Goal: Task Accomplishment & Management: Manage account settings

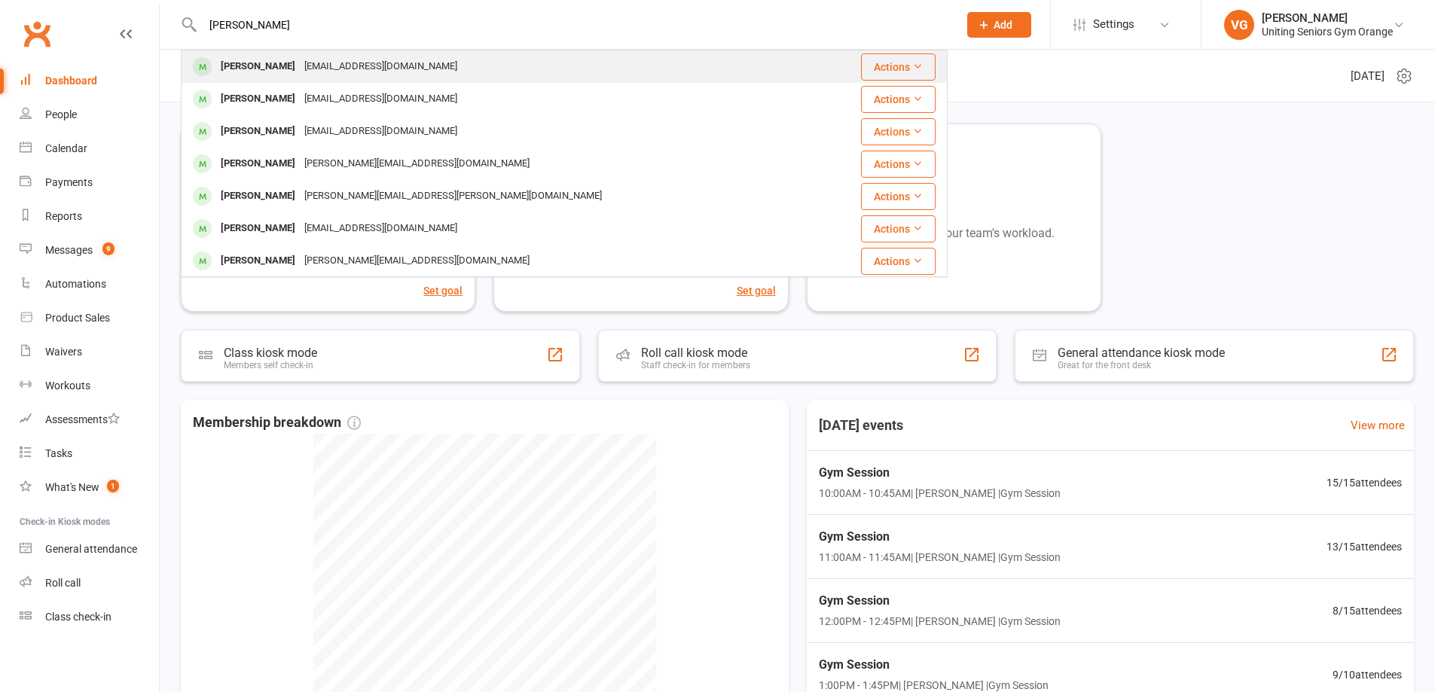
type input "[PERSON_NAME]"
click at [316, 68] on div "[EMAIL_ADDRESS][DOMAIN_NAME]" at bounding box center [381, 67] width 162 height 22
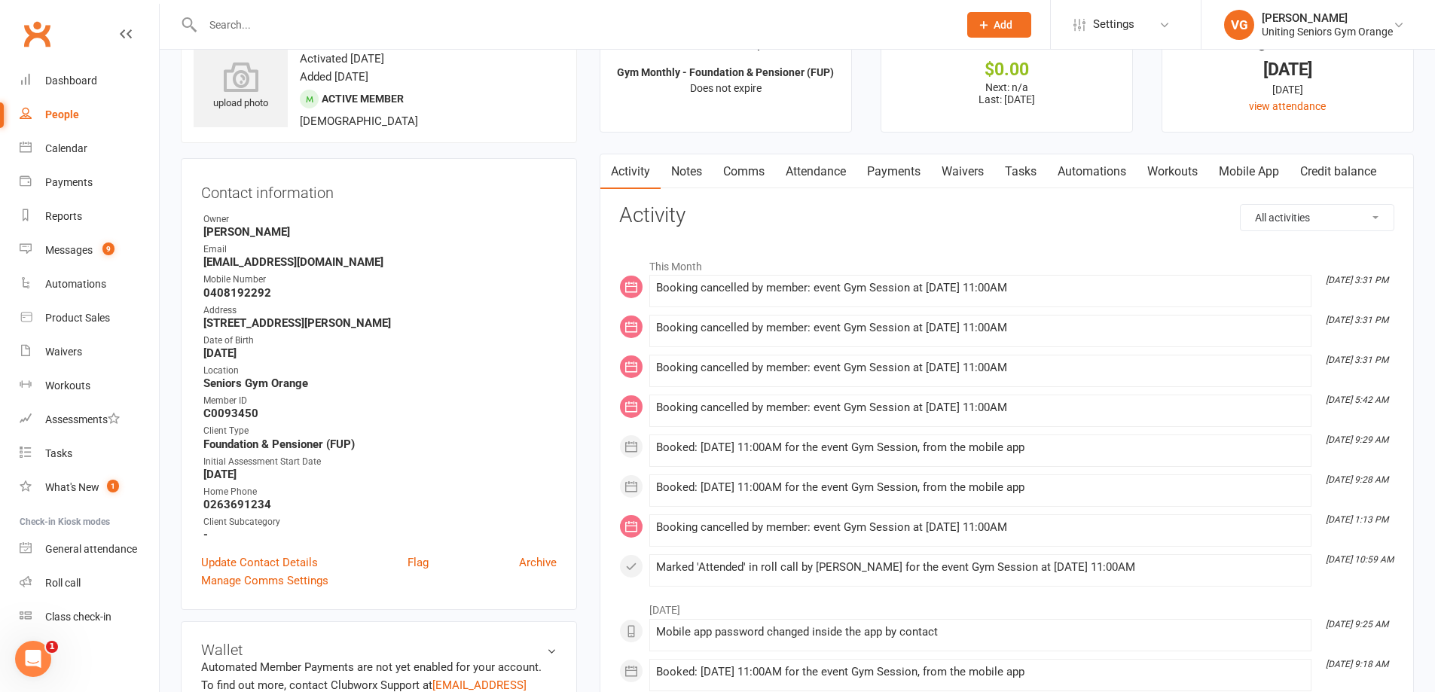
scroll to position [301, 0]
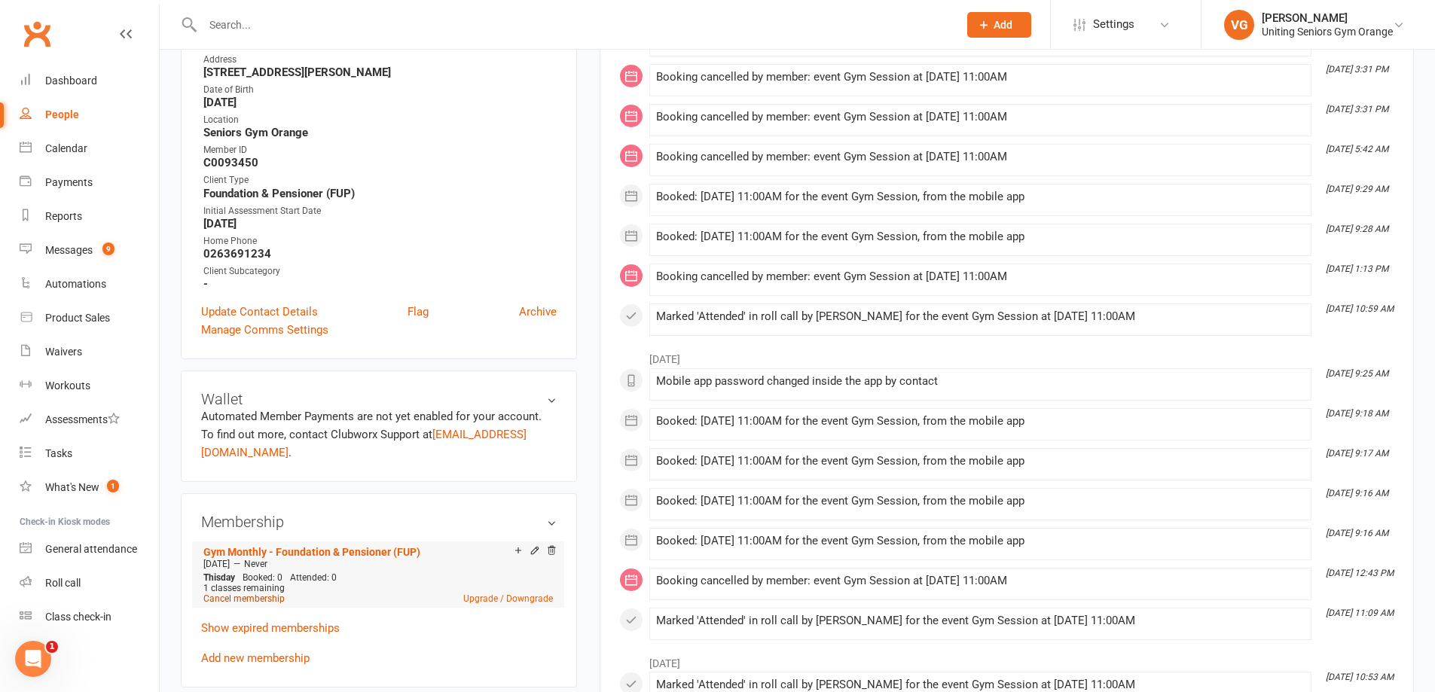
click at [255, 594] on link "Cancel membership" at bounding box center [243, 599] width 81 height 11
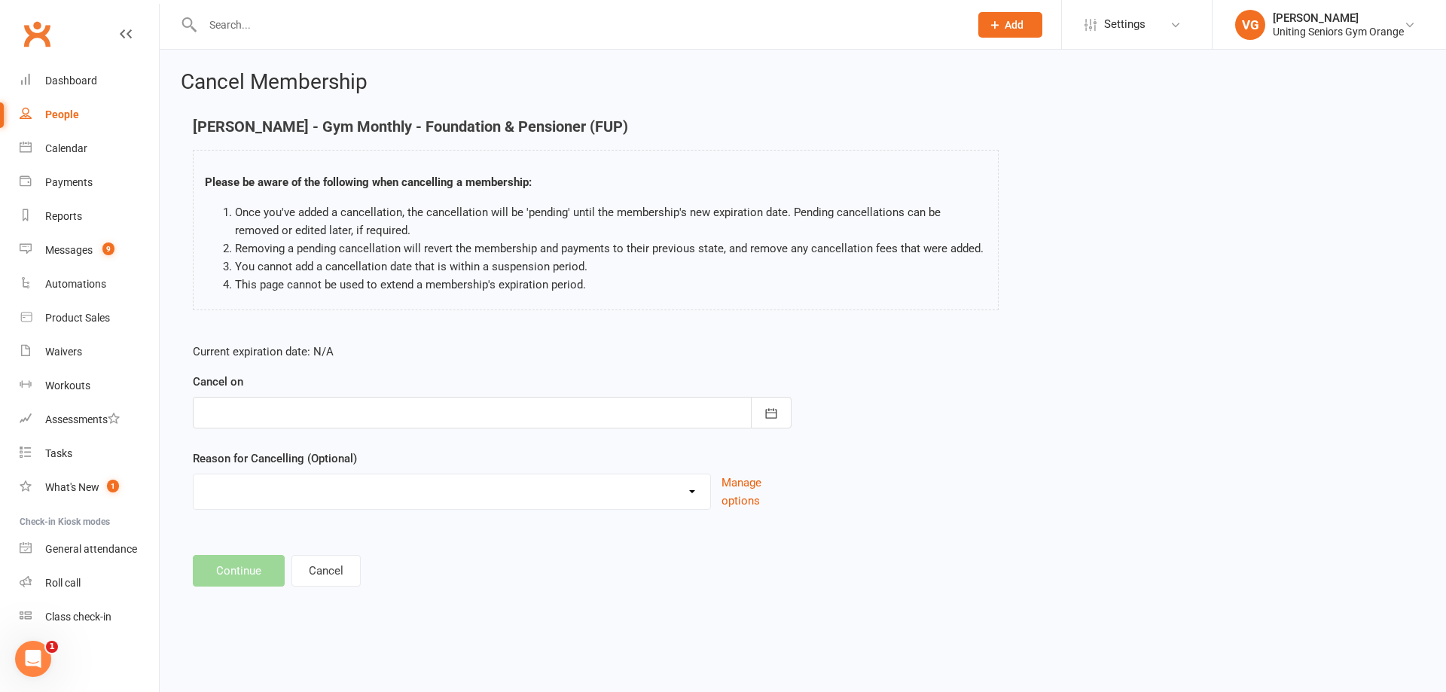
click at [289, 411] on div at bounding box center [492, 413] width 599 height 32
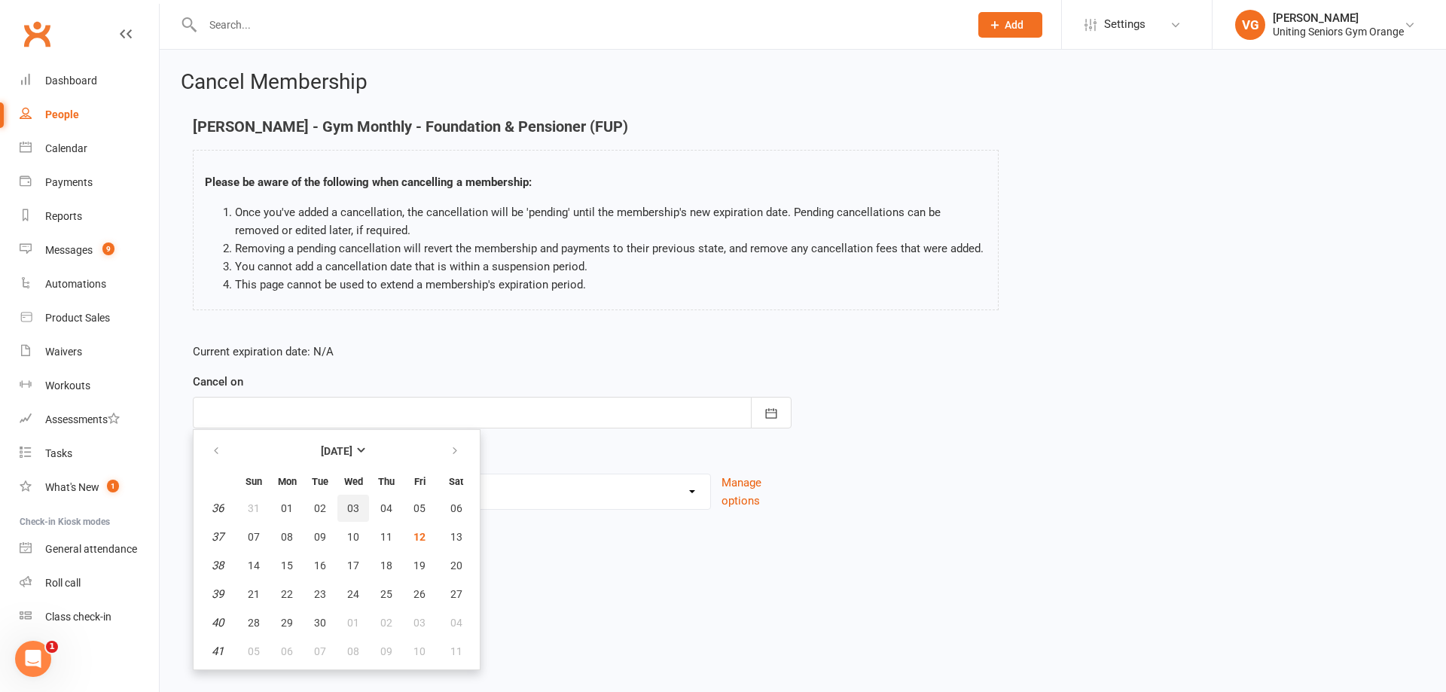
click at [357, 511] on span "03" at bounding box center [353, 508] width 12 height 12
type input "[DATE]"
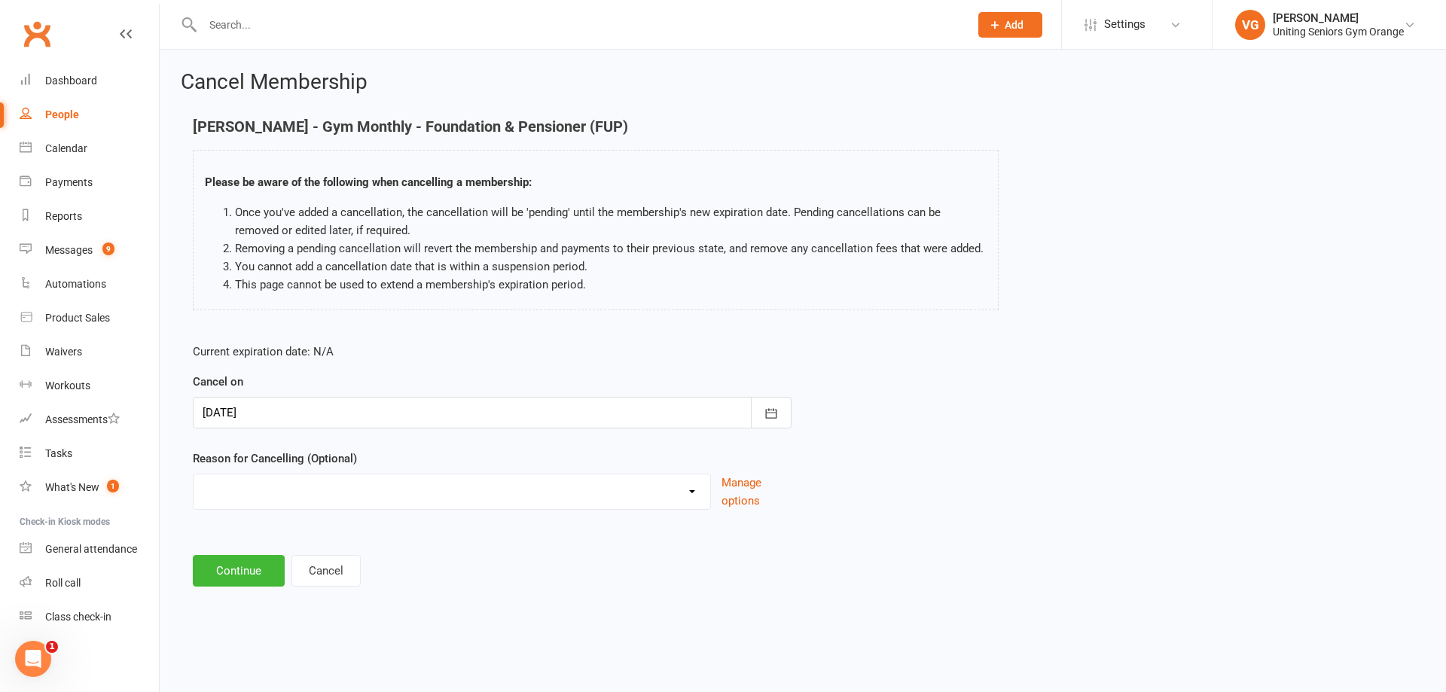
click at [356, 495] on select "EXIT Finished 10VP Finished HASP Health Reasons Holiday Injury Move to 10vp Sur…" at bounding box center [452, 490] width 517 height 30
select select "3"
click at [194, 475] on select "EXIT Finished 10VP Finished HASP Health Reasons Holiday Injury Move to 10vp Sur…" at bounding box center [452, 490] width 517 height 30
click at [252, 570] on button "Continue" at bounding box center [239, 571] width 92 height 32
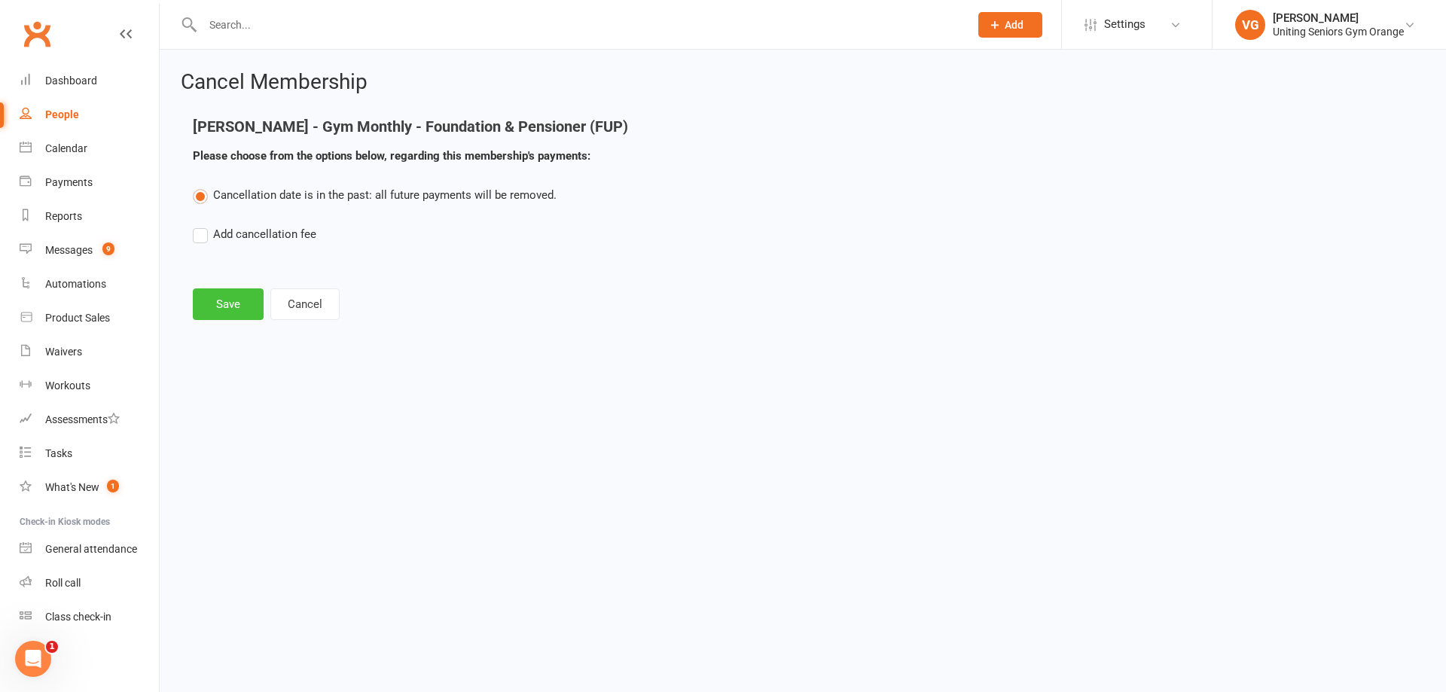
click at [227, 308] on button "Save" at bounding box center [228, 305] width 71 height 32
